Goal: Find specific page/section: Find specific page/section

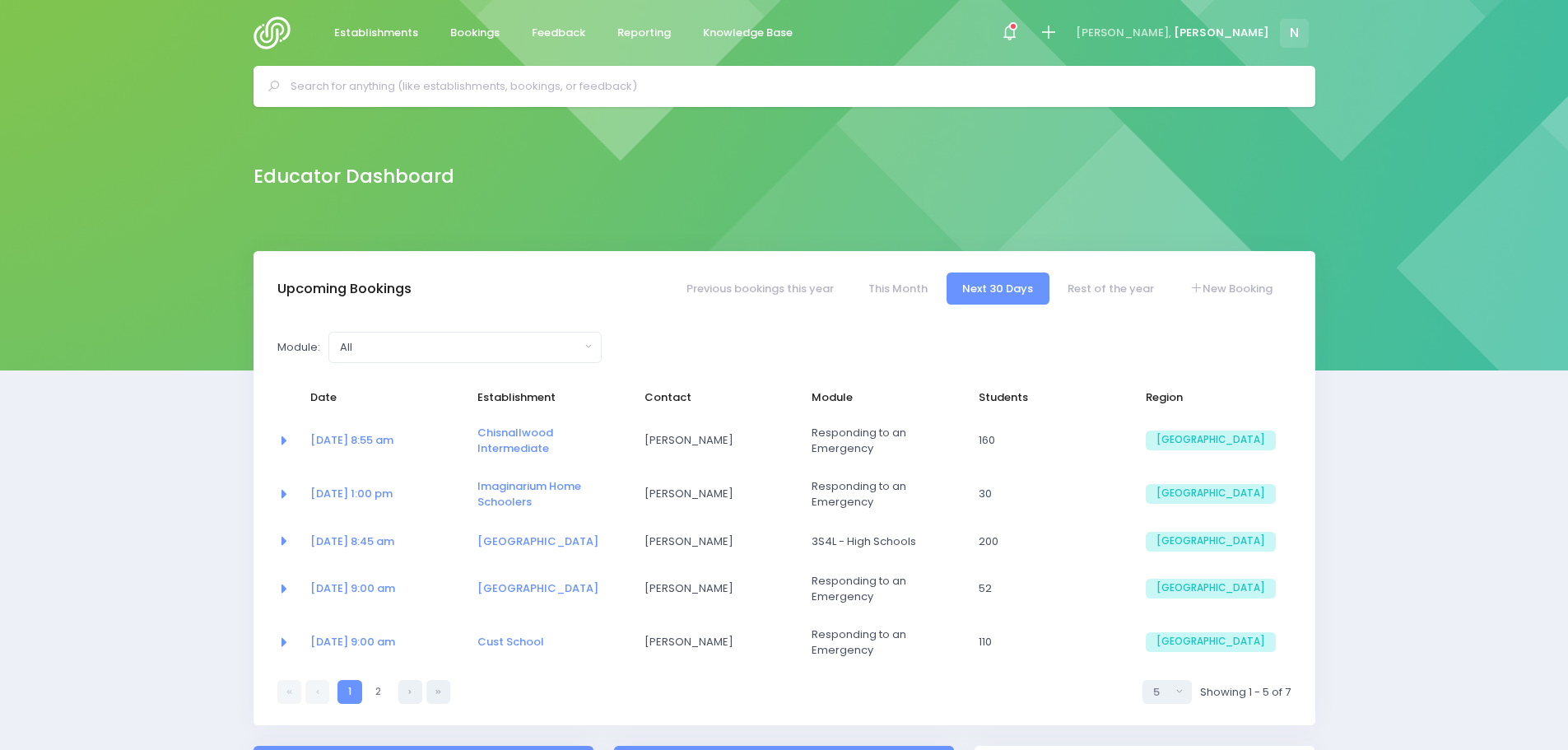
select select "5"
click at [421, 76] on input "text" at bounding box center [791, 87] width 1002 height 25
click at [346, 91] on input "text" at bounding box center [791, 87] width 1002 height 25
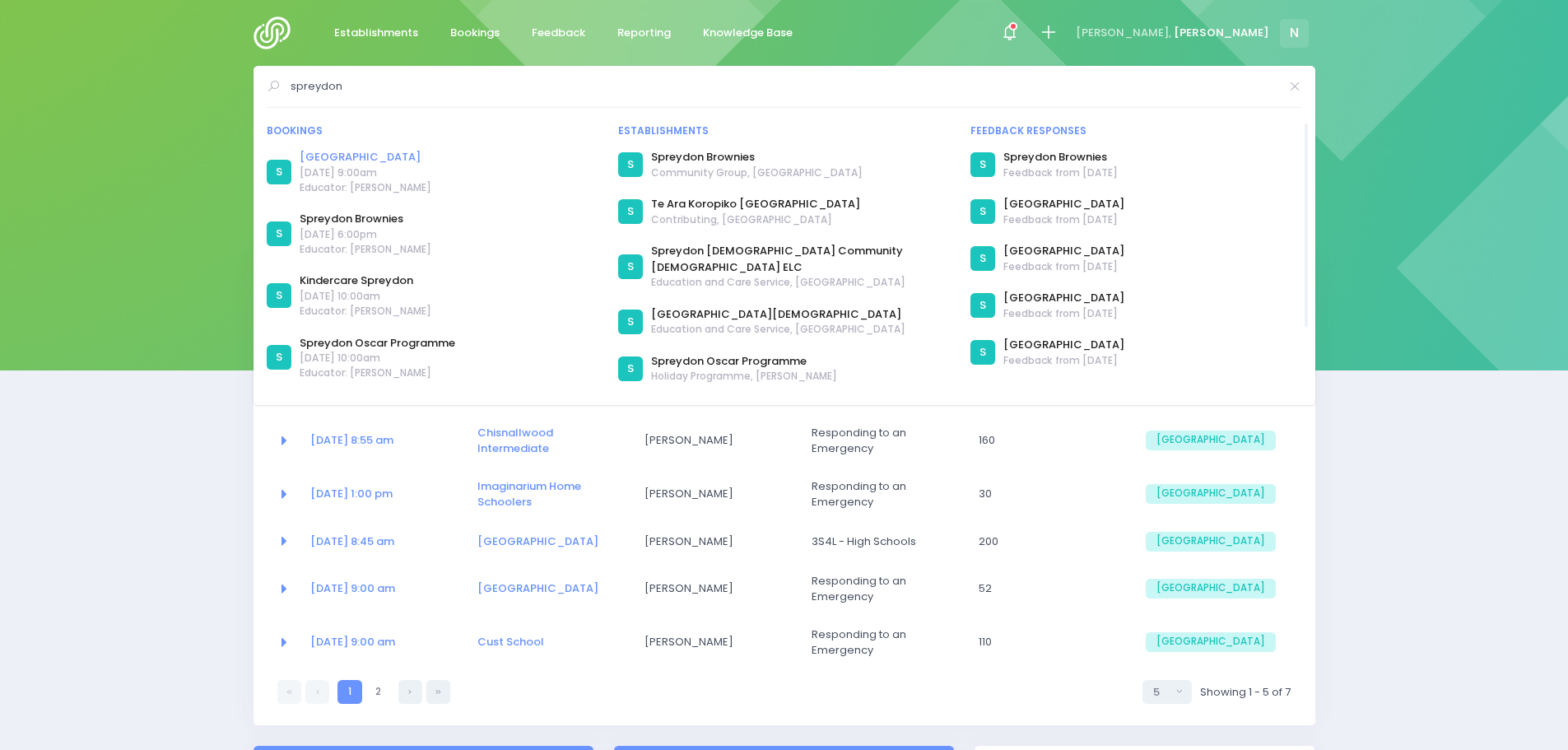
type input "spreydon"
click at [362, 153] on link "[GEOGRAPHIC_DATA]" at bounding box center [365, 157] width 132 height 16
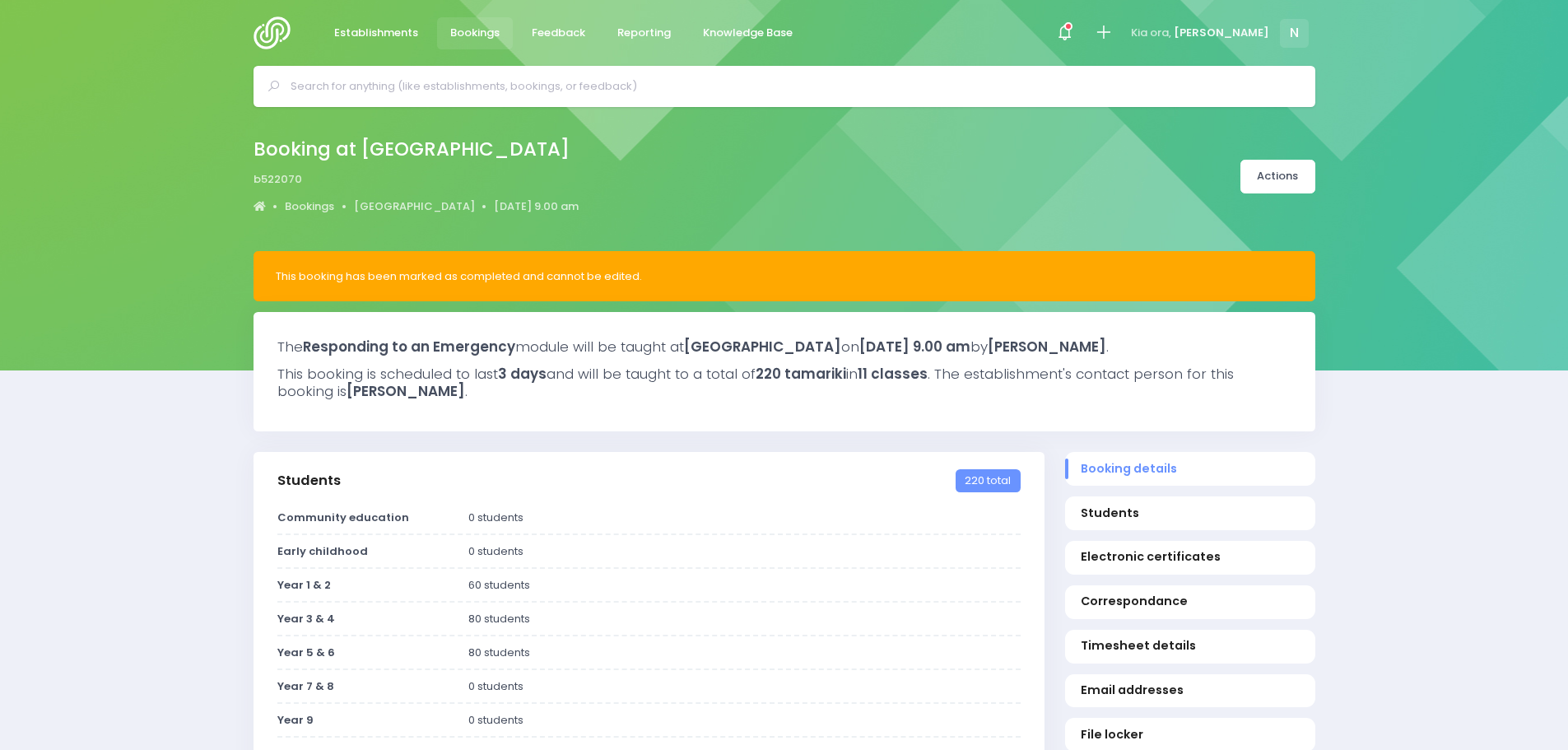
select select "5"
